Goal: Navigation & Orientation: Understand site structure

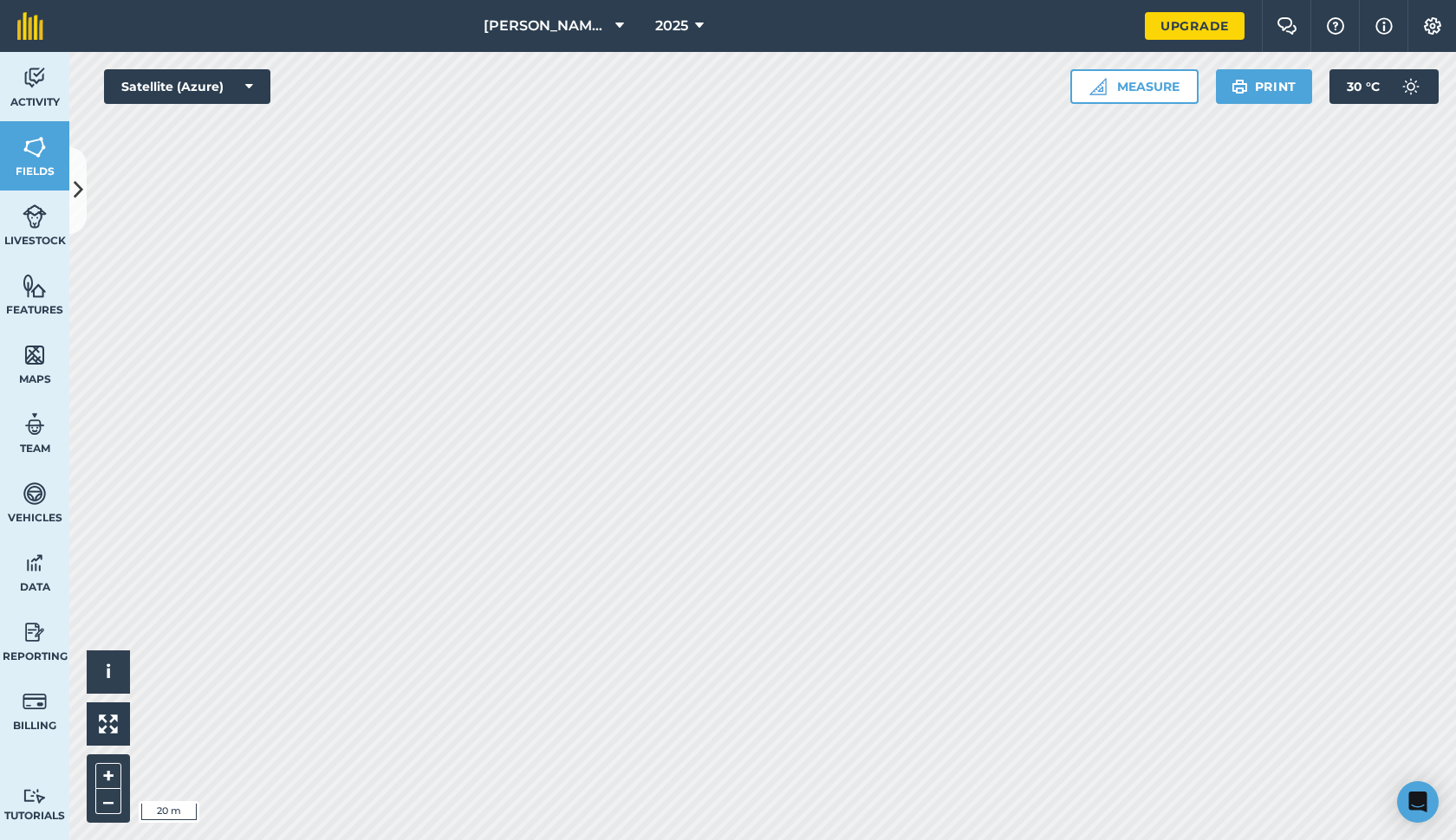
click at [74, 217] on button at bounding box center [78, 191] width 18 height 87
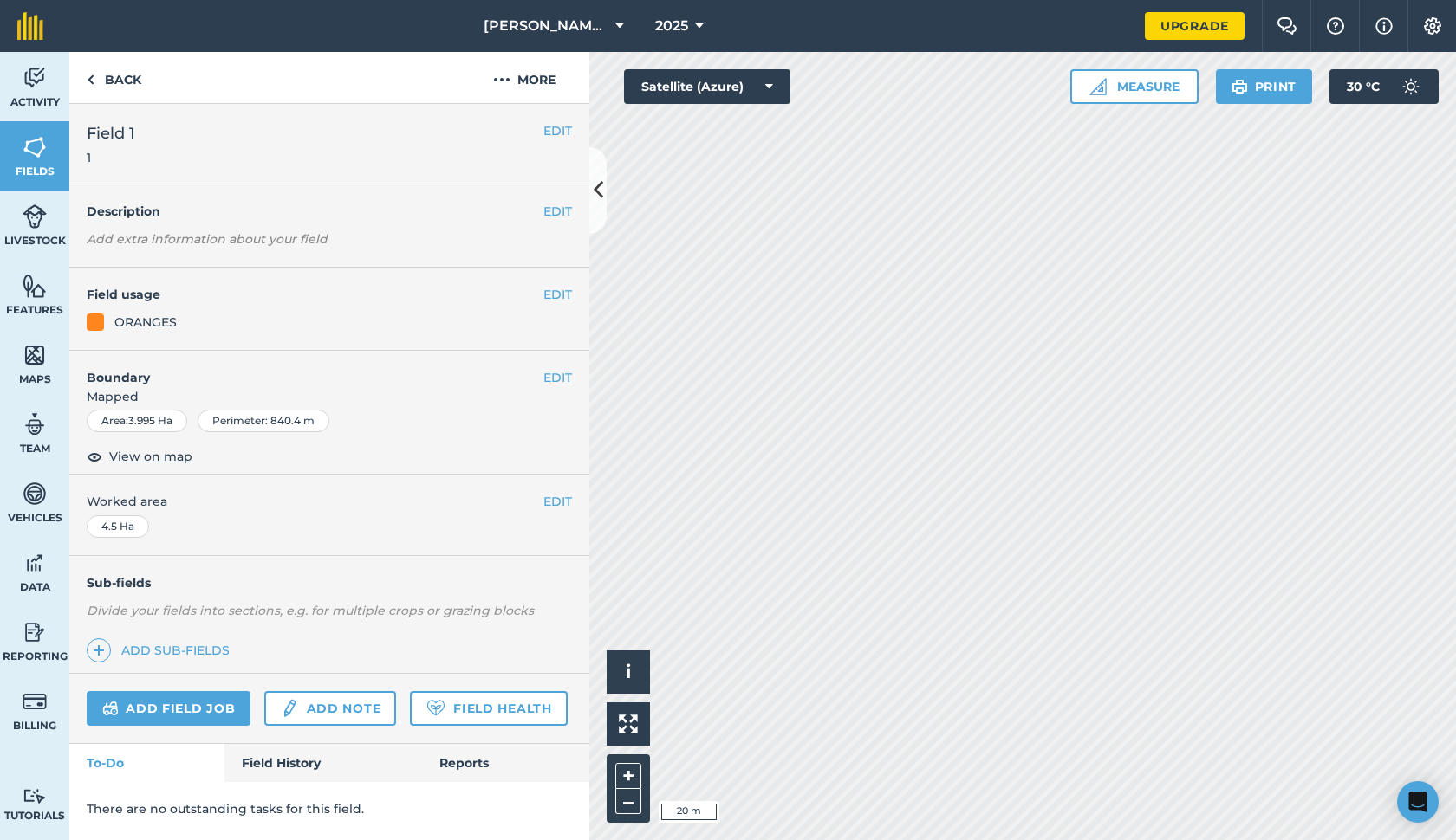
click at [34, 66] on img at bounding box center [35, 78] width 25 height 26
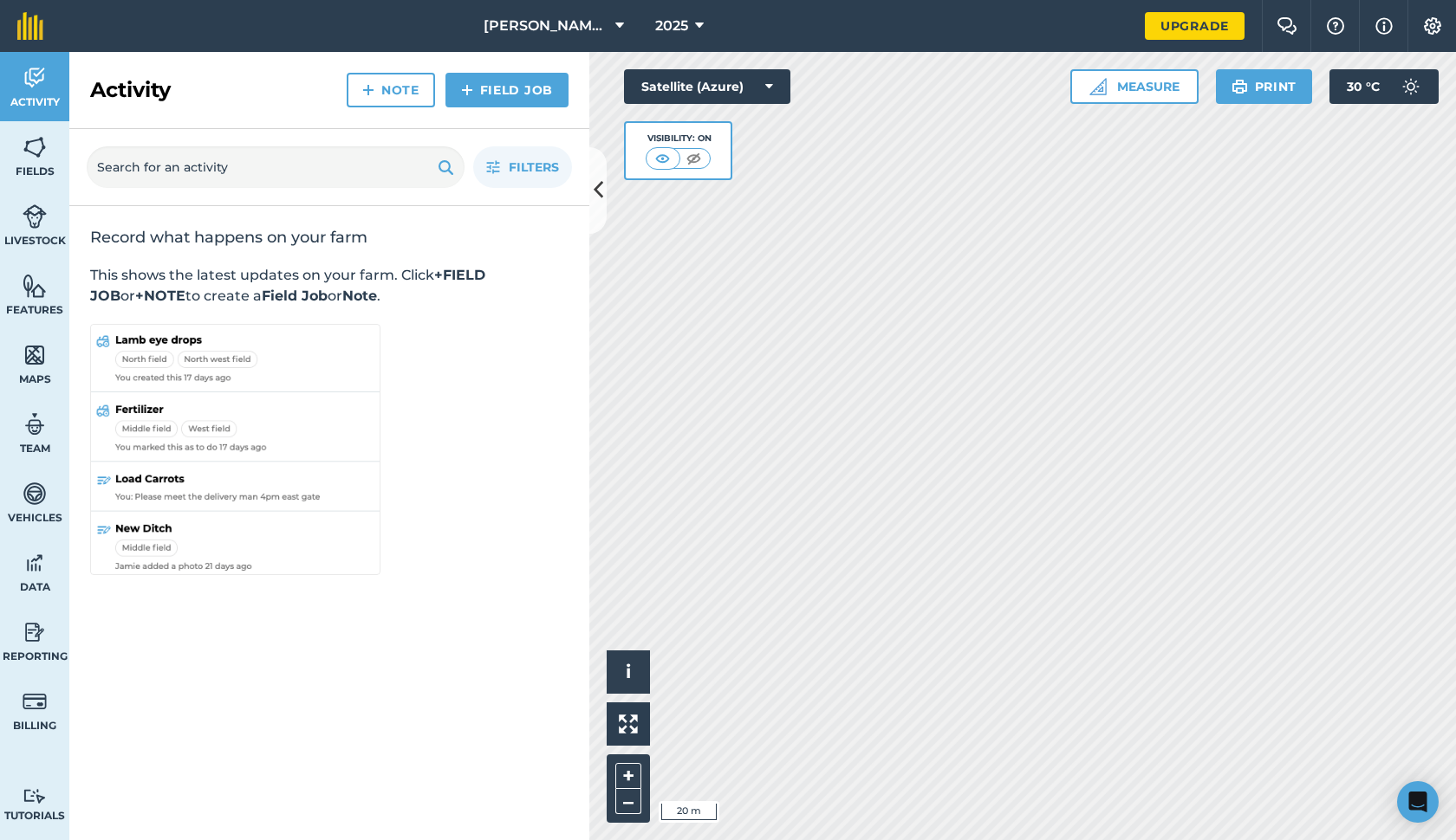
click at [30, 292] on img at bounding box center [35, 286] width 25 height 26
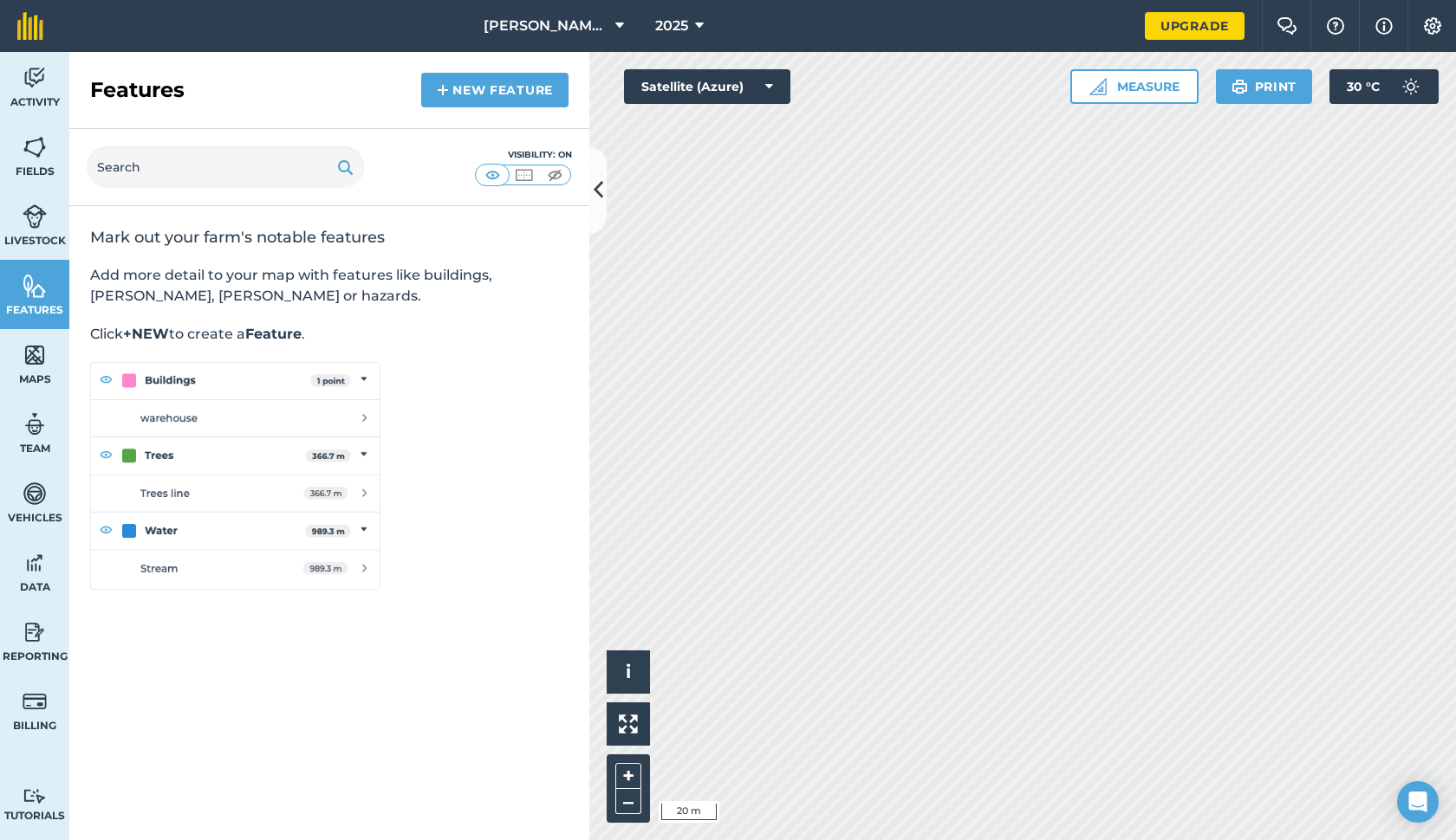
click at [11, 368] on link "Maps" at bounding box center [35, 364] width 69 height 69
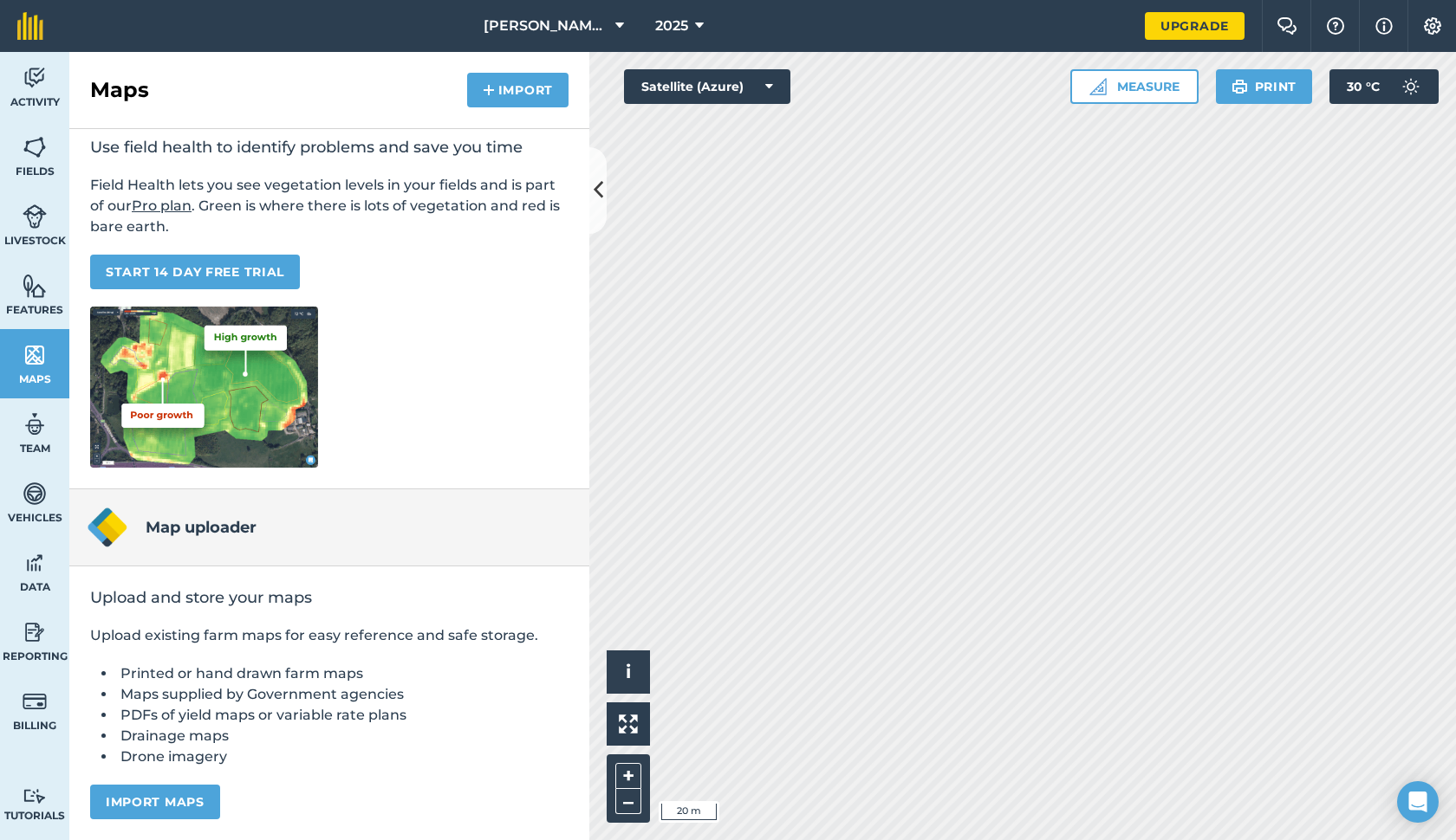
scroll to position [90, 0]
click at [197, 798] on button "Import maps" at bounding box center [154, 801] width 129 height 35
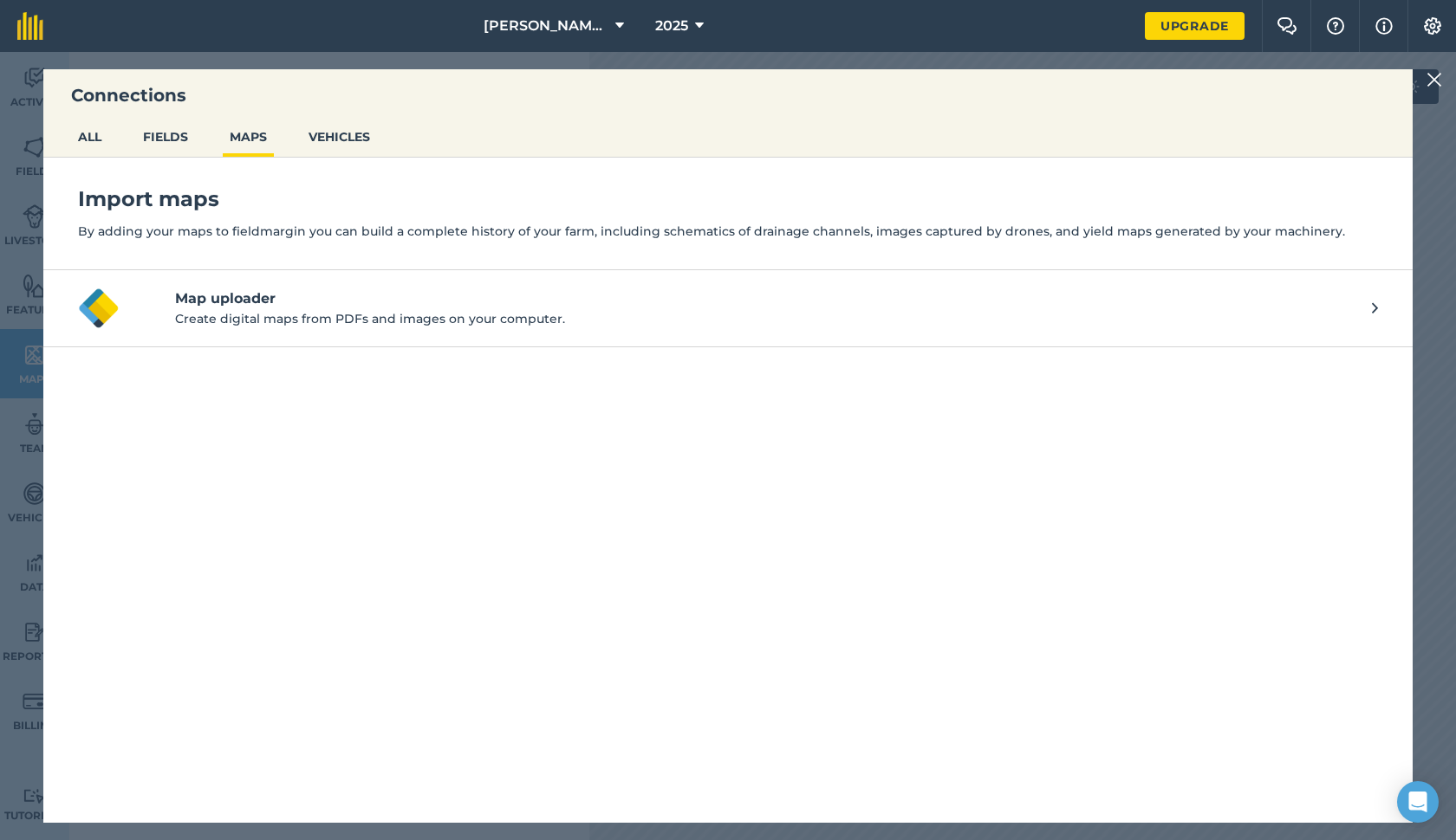
click at [1429, 78] on img at bounding box center [1434, 79] width 16 height 21
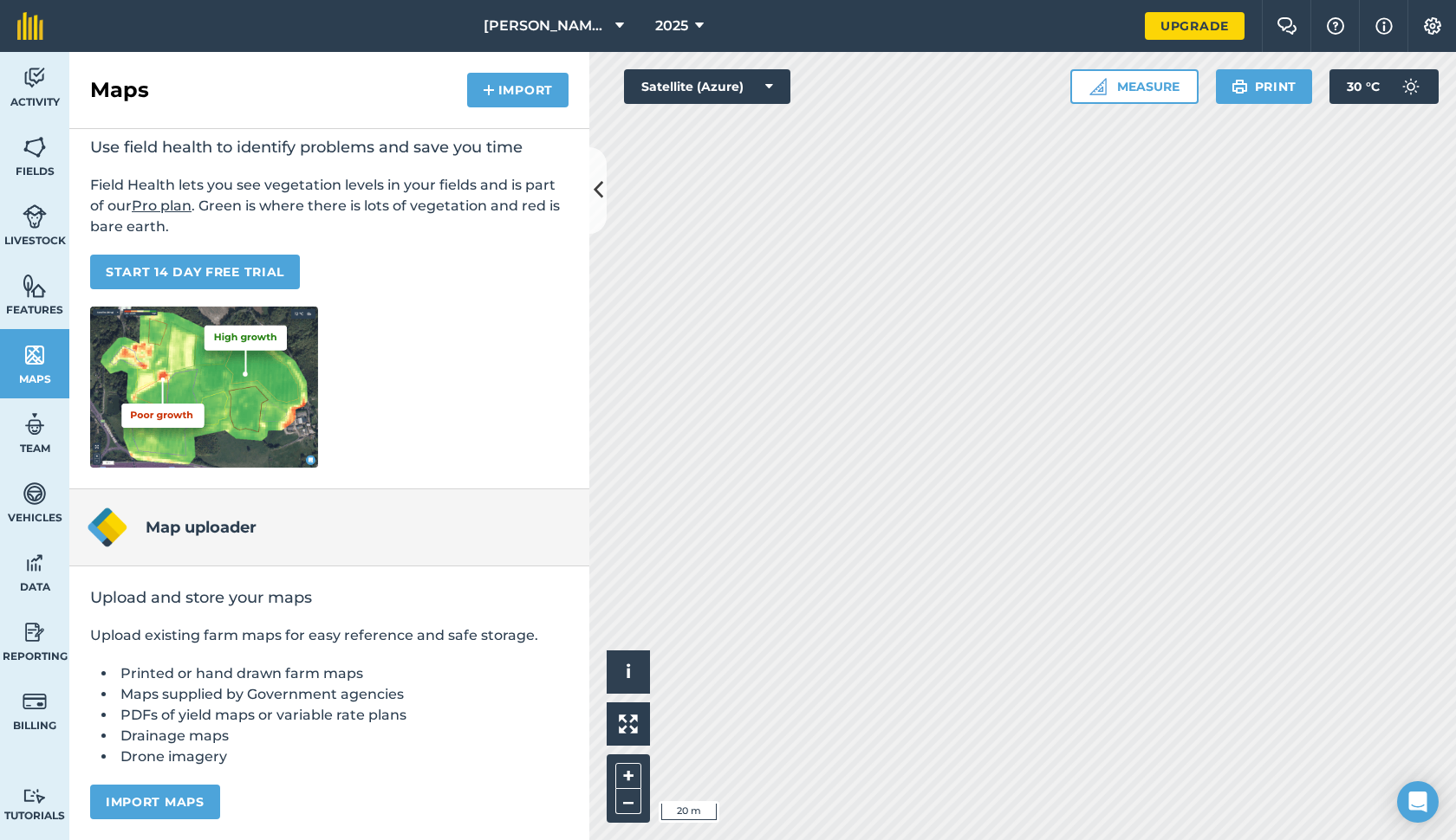
click at [30, 74] on img at bounding box center [35, 78] width 25 height 26
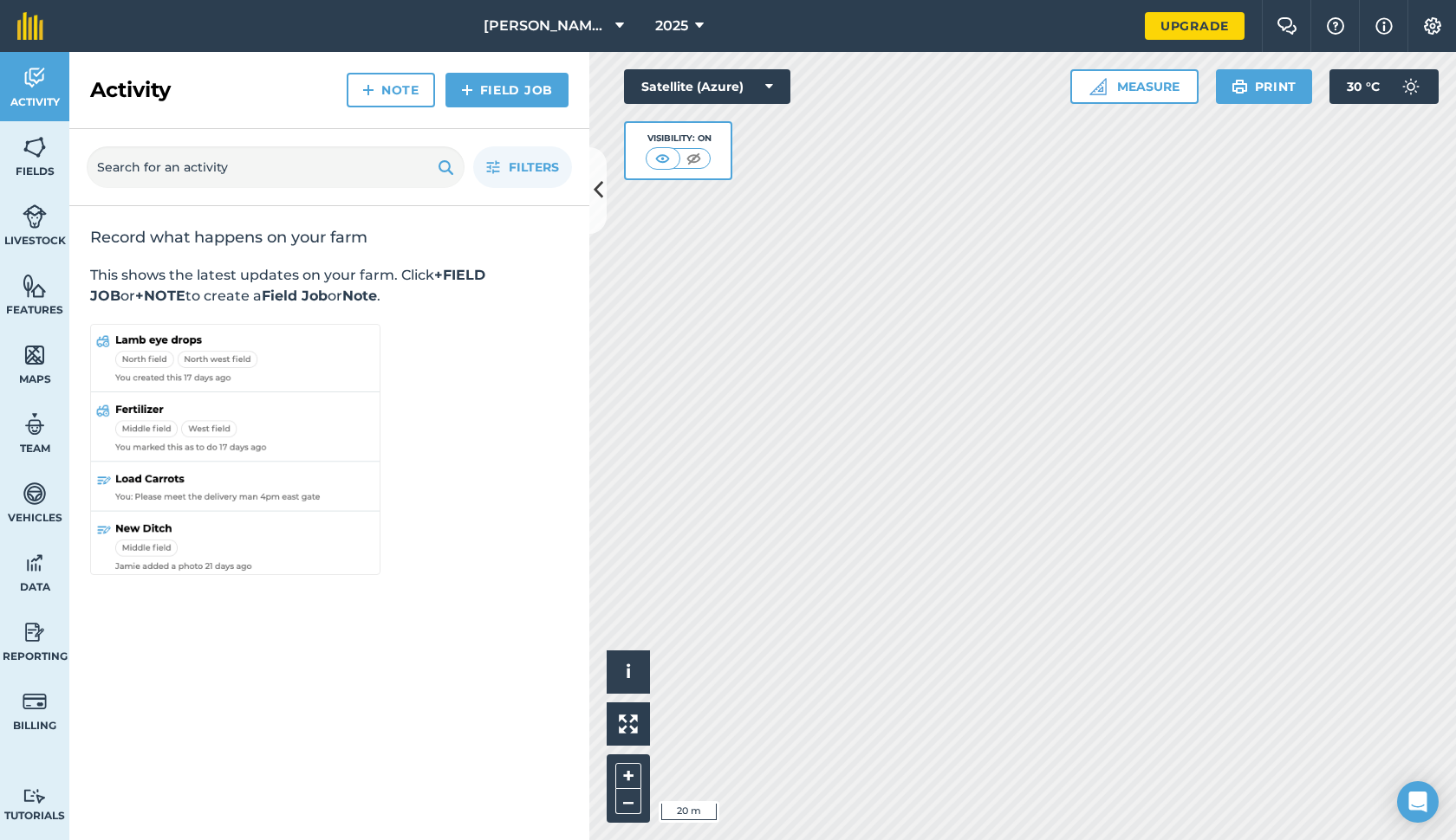
click at [32, 151] on img at bounding box center [35, 147] width 25 height 26
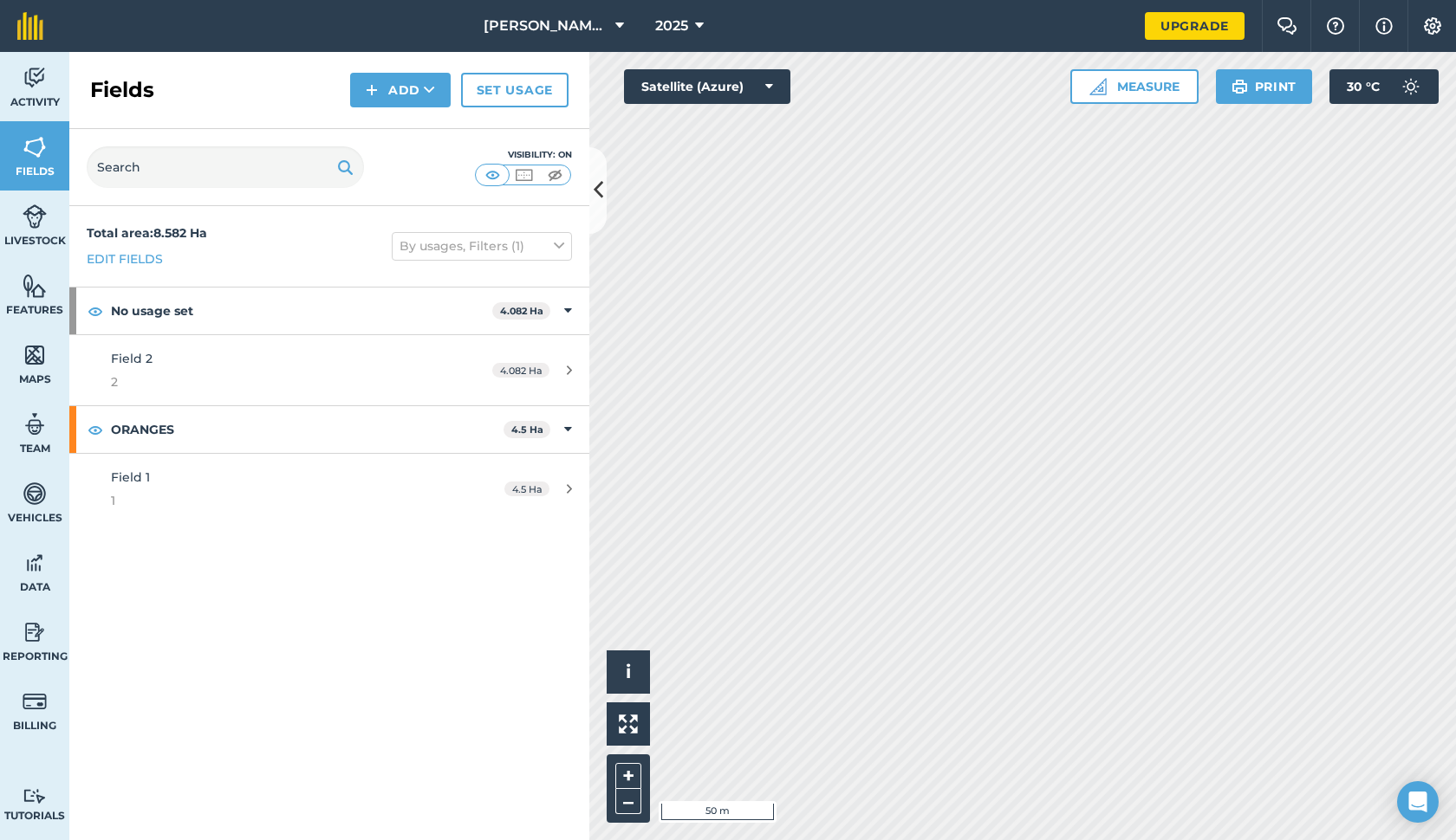
click at [1070, 48] on div "[PERSON_NAME]'s Garden 2025 Upgrade Farm Chat Help Info Settings Map printing i…" at bounding box center [728, 420] width 1456 height 840
click at [622, 798] on button "–" at bounding box center [628, 801] width 26 height 25
click at [630, 801] on button "–" at bounding box center [628, 801] width 26 height 25
click at [594, 205] on icon at bounding box center [598, 190] width 10 height 31
